Goal: Complete application form

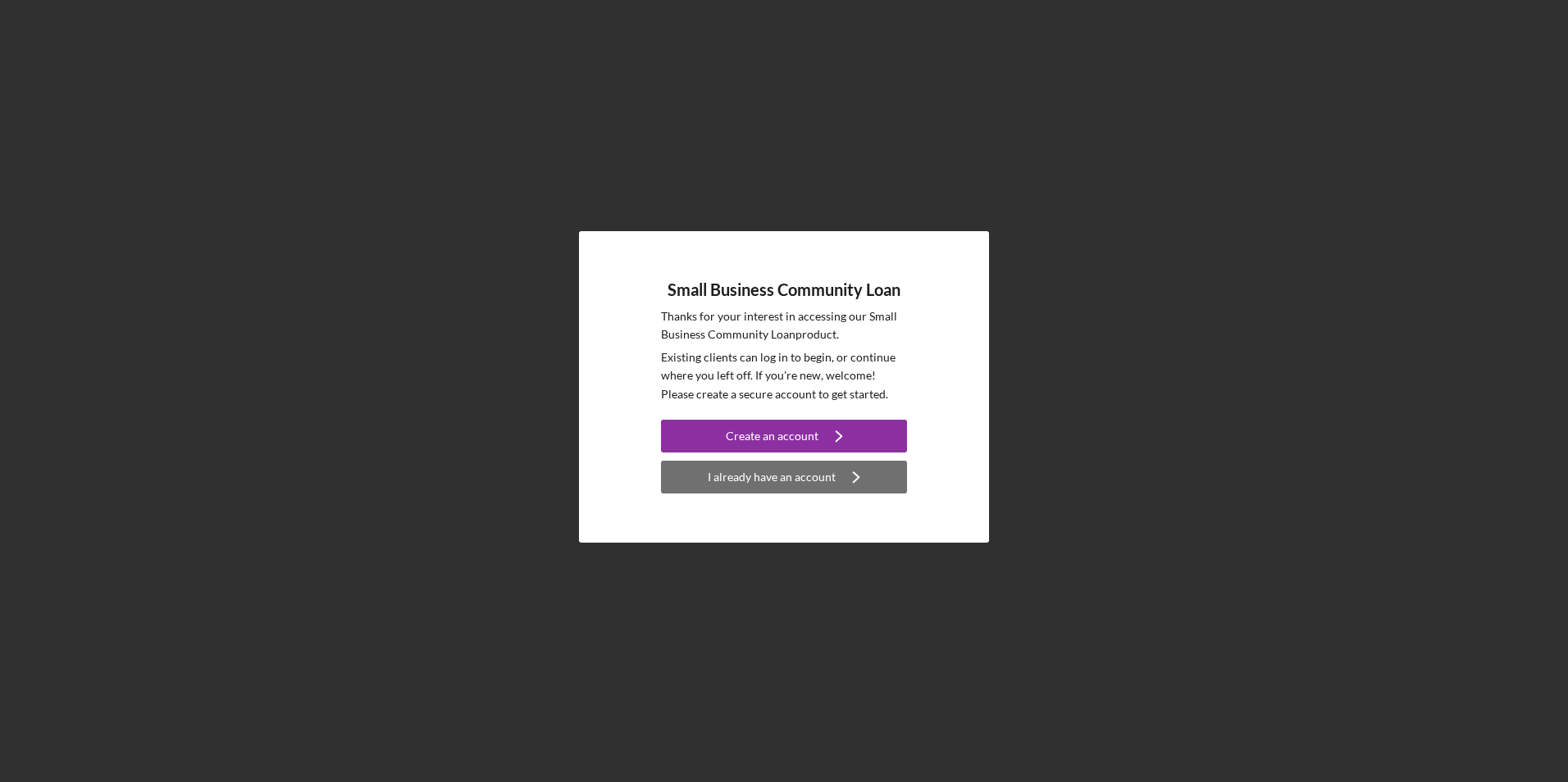
click at [745, 479] on div "I already have an account" at bounding box center [771, 477] width 128 height 32
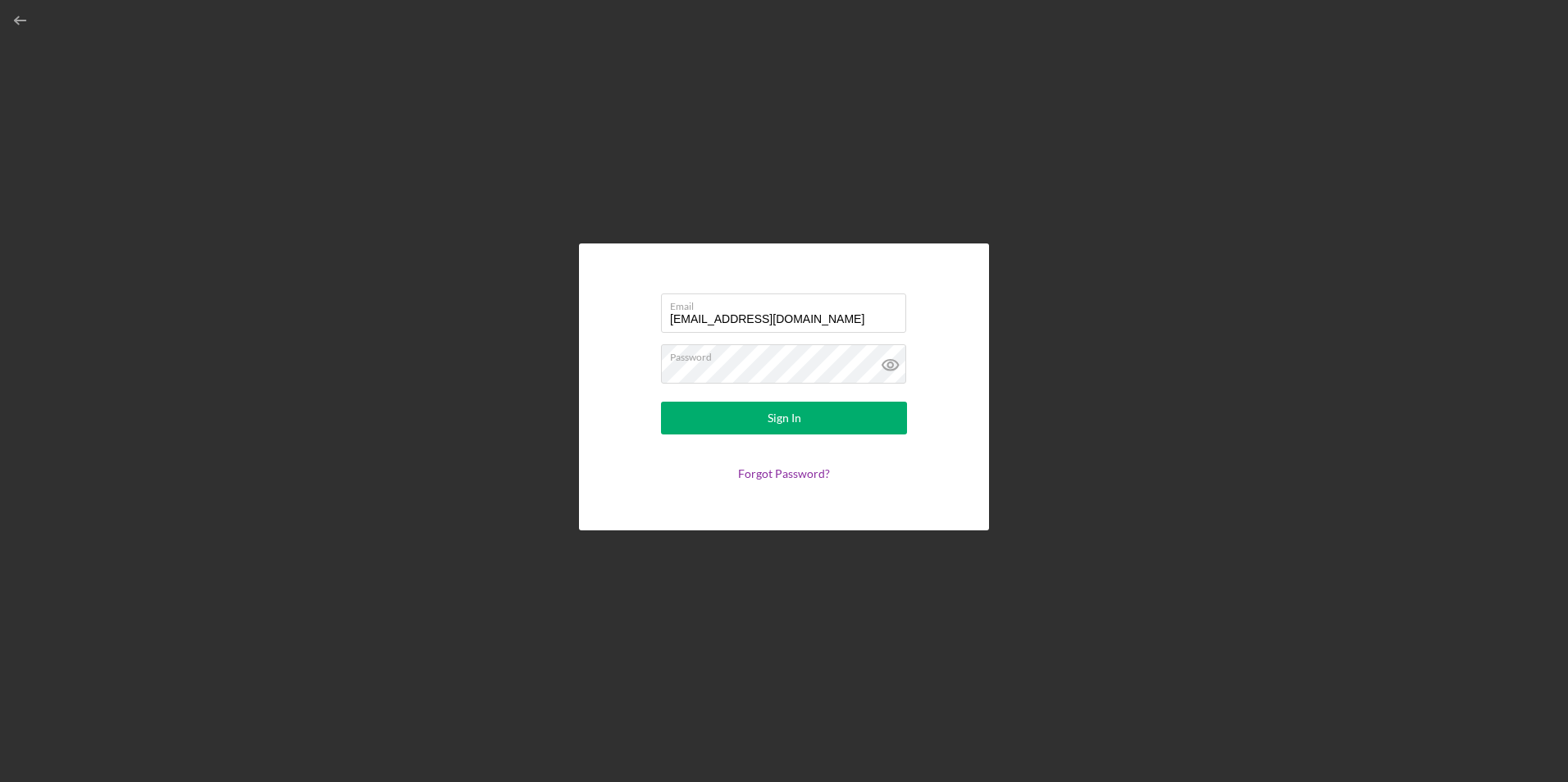
drag, startPoint x: 879, startPoint y: 316, endPoint x: 611, endPoint y: 318, distance: 268.0
click at [611, 318] on div "Email [EMAIL_ADDRESS][DOMAIN_NAME] Password Sign In Forgot Password?" at bounding box center [783, 386] width 410 height 286
type input "[EMAIL_ADDRESS][DOMAIN_NAME]"
click at [736, 410] on button "Sign In" at bounding box center [783, 418] width 246 height 32
